Goal: Transaction & Acquisition: Obtain resource

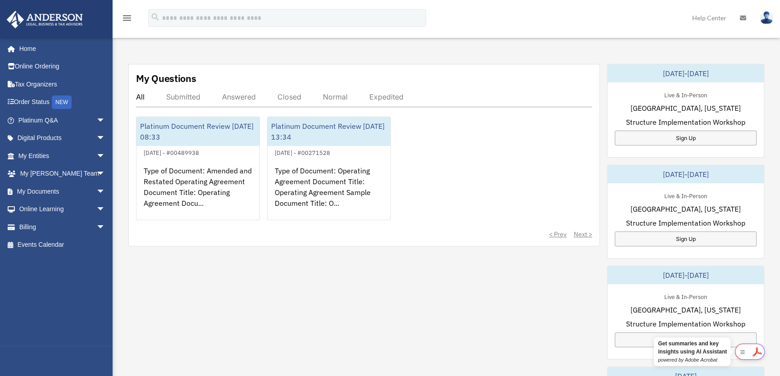
scroll to position [302, 0]
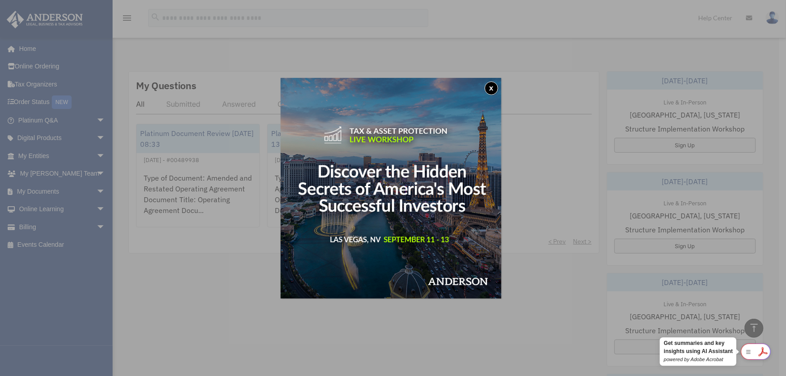
click at [494, 86] on button "x" at bounding box center [492, 89] width 14 height 14
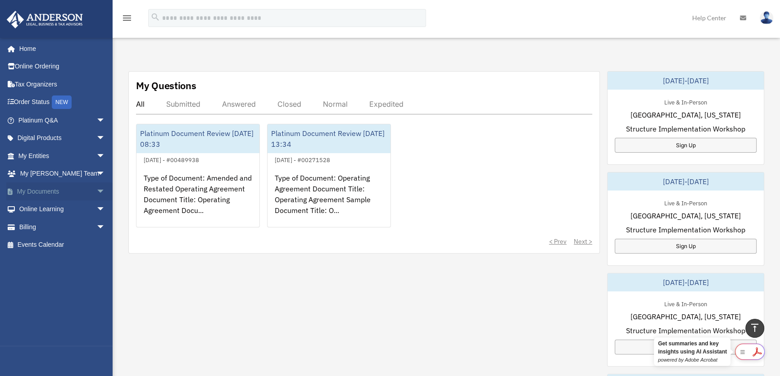
click at [96, 193] on span "arrow_drop_down" at bounding box center [105, 191] width 18 height 18
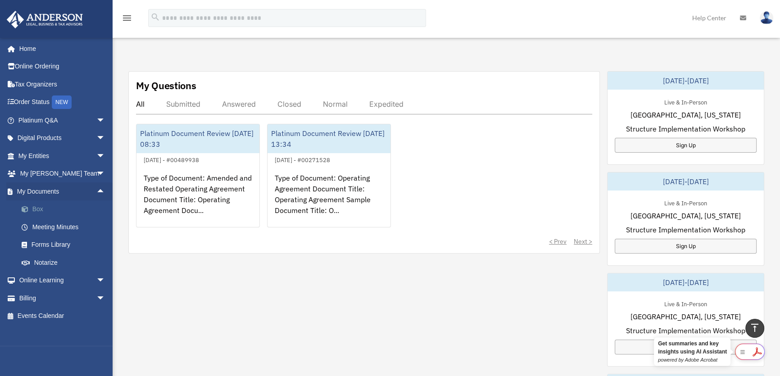
click at [45, 208] on link "Box" at bounding box center [66, 209] width 106 height 18
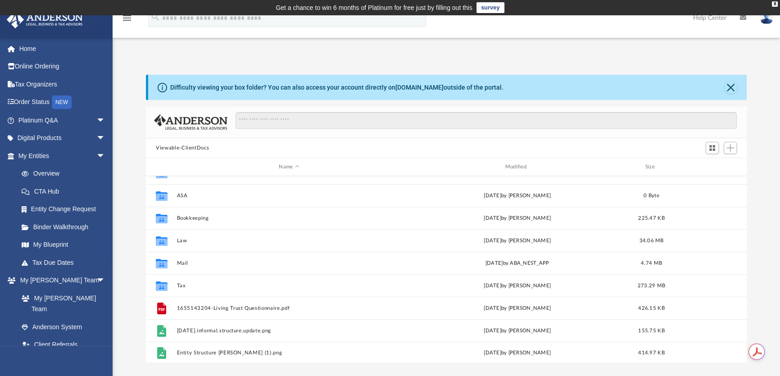
scroll to position [61, 0]
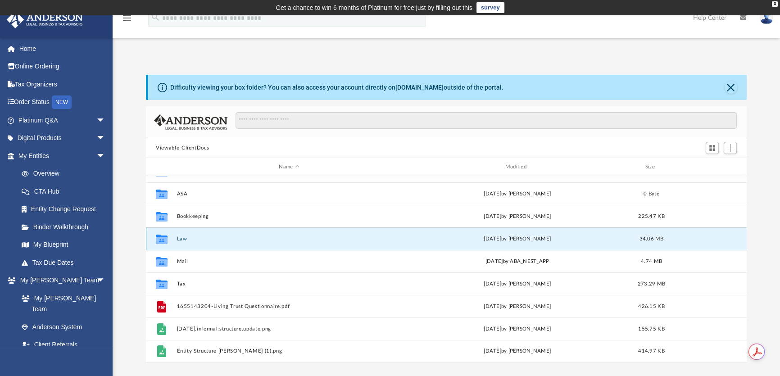
click at [227, 238] on button "Law" at bounding box center [289, 239] width 224 height 6
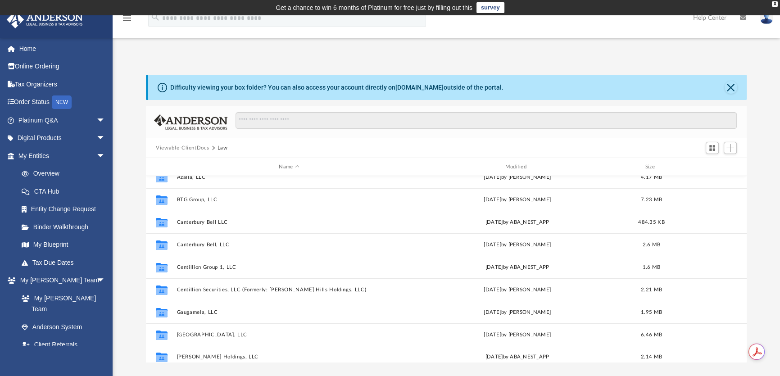
scroll to position [2, 0]
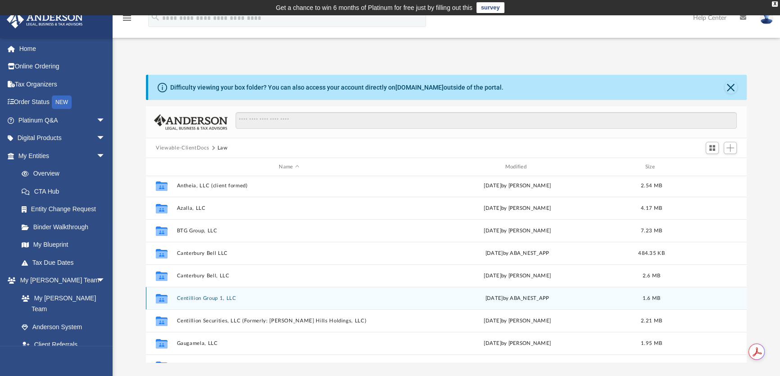
click at [244, 295] on button "Centillion Group 1, LLC" at bounding box center [289, 298] width 224 height 6
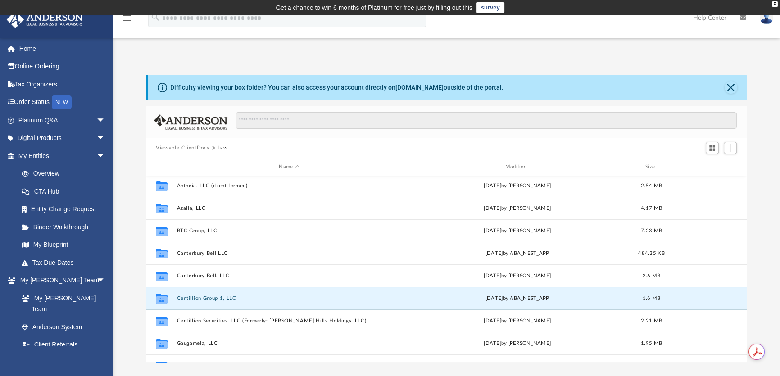
click at [244, 295] on button "Centillion Group 1, LLC" at bounding box center [289, 298] width 224 height 6
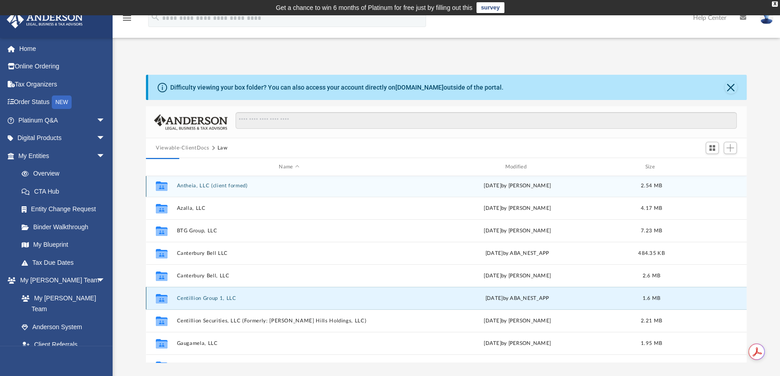
scroll to position [0, 0]
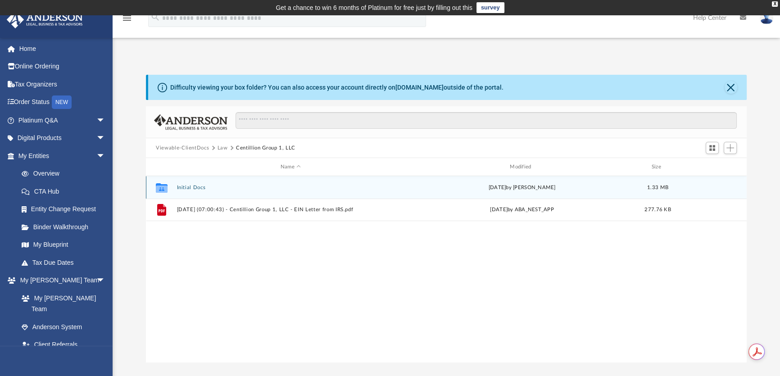
click at [195, 188] on button "Initial Docs" at bounding box center [290, 188] width 227 height 6
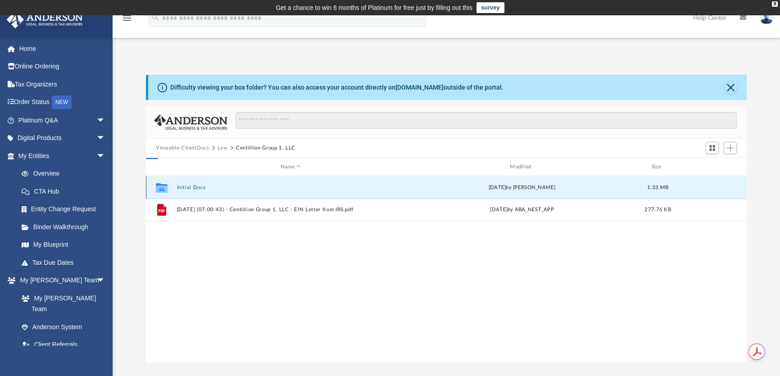
click at [195, 188] on button "Initial Docs" at bounding box center [290, 188] width 227 height 6
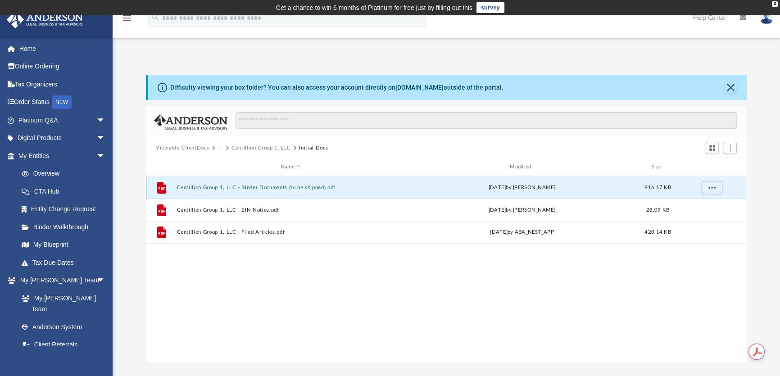
click at [247, 187] on button "Centillion Group 1, LLC - Binder Documents (to be shipped).pdf" at bounding box center [290, 188] width 227 height 6
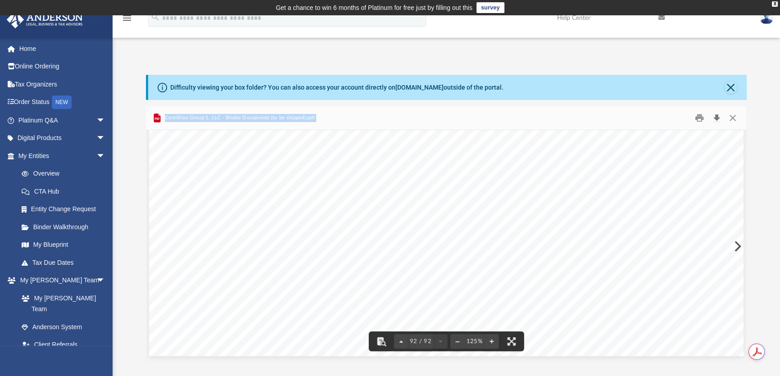
click at [718, 118] on button "Download" at bounding box center [716, 118] width 16 height 14
